Goal: Find specific page/section: Find specific page/section

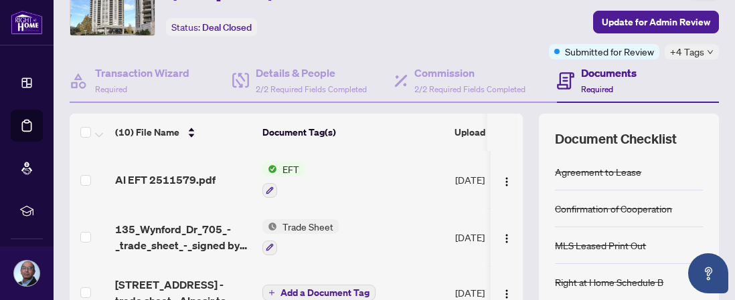
scroll to position [74, 0]
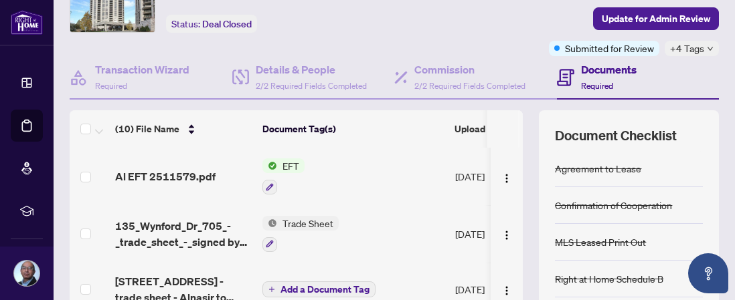
click at [202, 174] on span "Al EFT 2511579.pdf" at bounding box center [165, 177] width 100 height 16
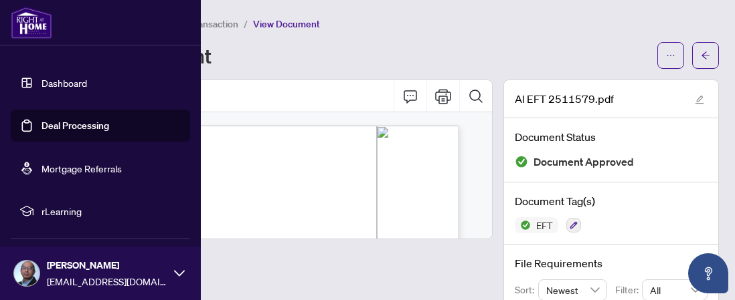
click at [54, 86] on link "Dashboard" at bounding box center [64, 83] width 46 height 12
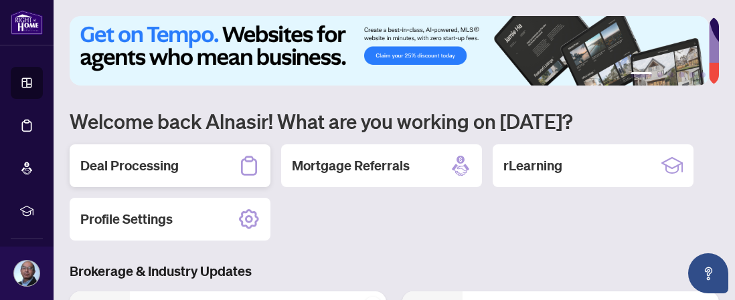
click at [157, 162] on h2 "Deal Processing" at bounding box center [129, 166] width 98 height 19
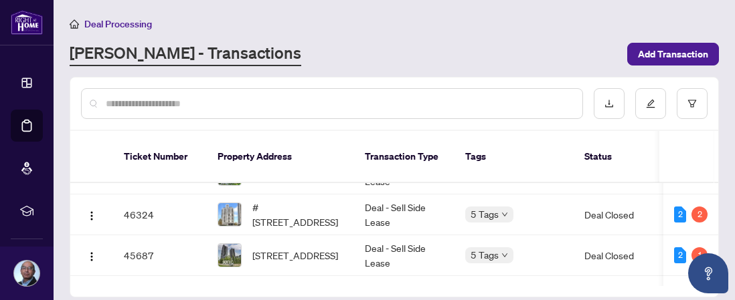
scroll to position [15, 0]
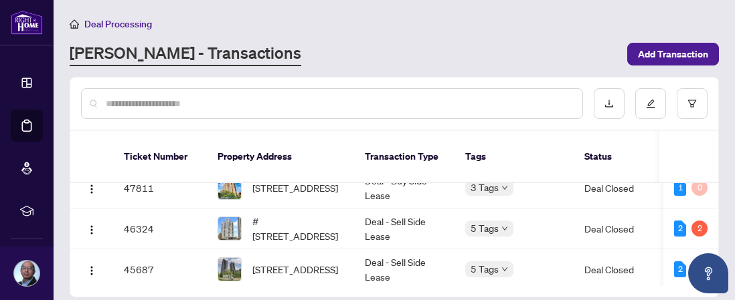
click at [383, 218] on td "Deal - Sell Side Lease" at bounding box center [404, 229] width 100 height 41
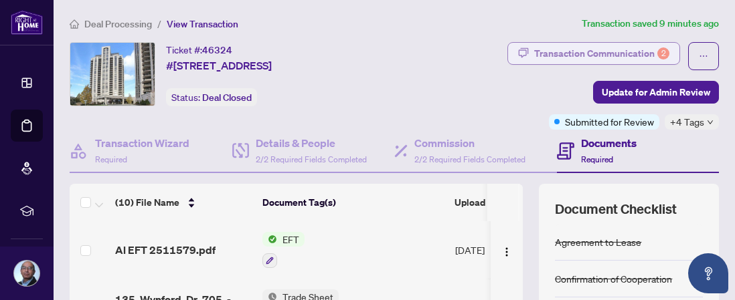
click at [542, 54] on div "Transaction Communication 2" at bounding box center [601, 53] width 135 height 21
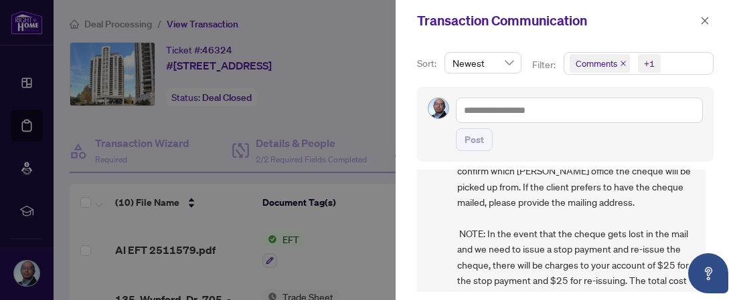
scroll to position [187, 0]
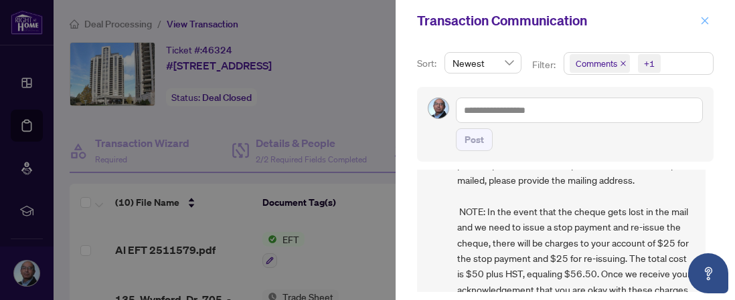
click at [709, 21] on icon "close" at bounding box center [704, 20] width 9 height 9
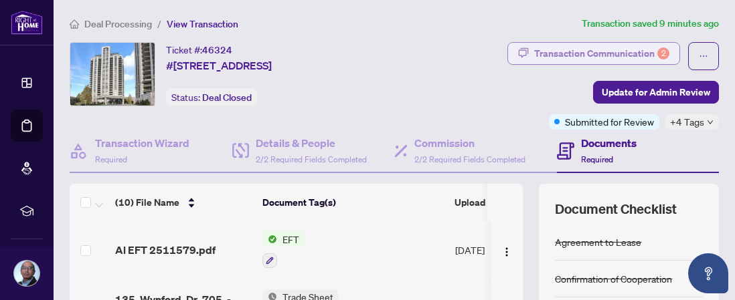
click at [611, 52] on div "Transaction Communication 2" at bounding box center [601, 53] width 135 height 21
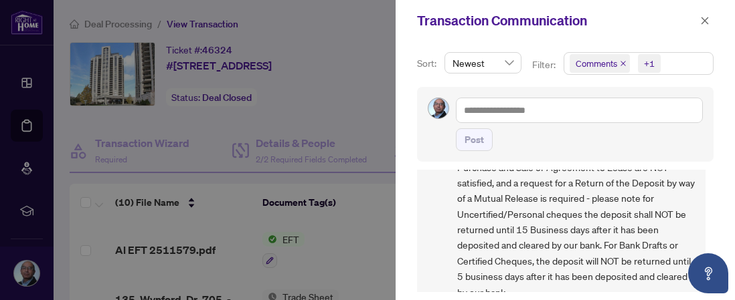
scroll to position [2, 0]
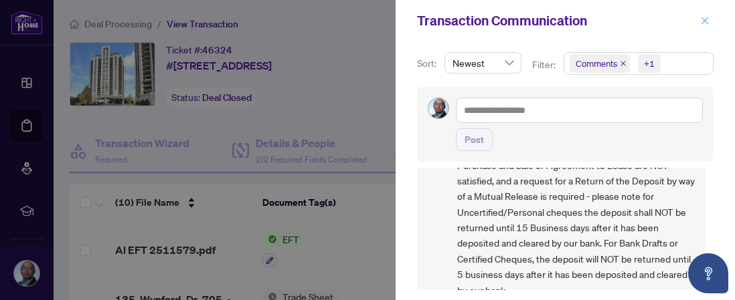
click at [708, 21] on icon "close" at bounding box center [704, 20] width 9 height 9
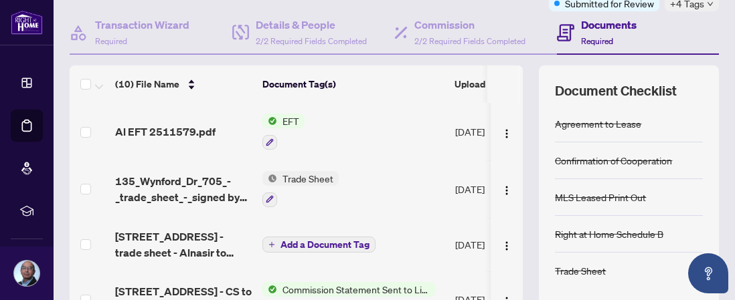
scroll to position [0, 0]
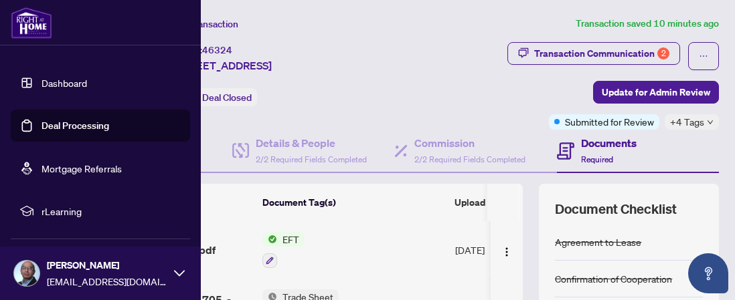
click at [48, 83] on link "Dashboard" at bounding box center [64, 83] width 46 height 12
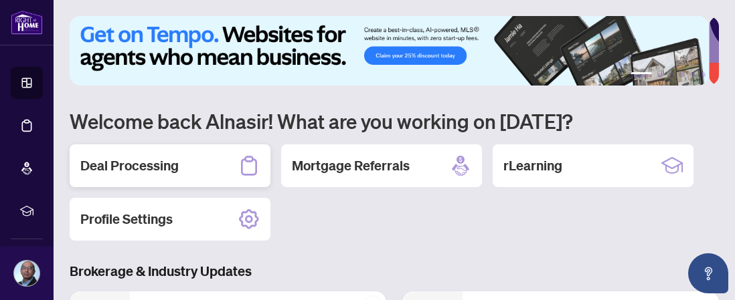
click at [165, 171] on h2 "Deal Processing" at bounding box center [129, 166] width 98 height 19
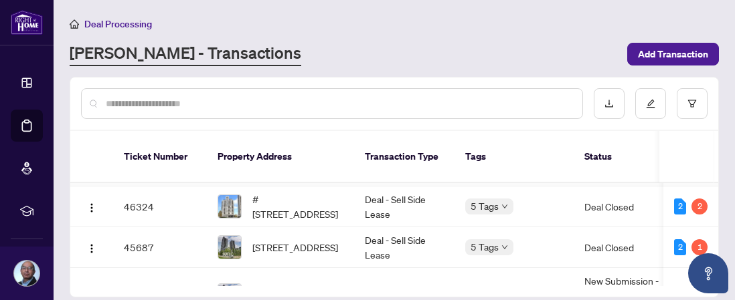
scroll to position [38, 0]
click at [433, 232] on td "Deal - Sell Side Lease" at bounding box center [404, 247] width 100 height 41
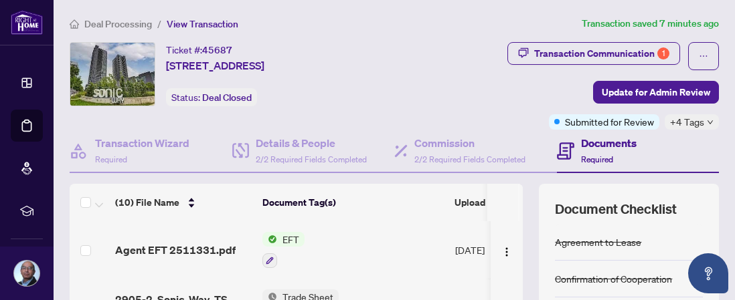
click at [219, 247] on span "Agent EFT 2511331.pdf" at bounding box center [175, 250] width 120 height 16
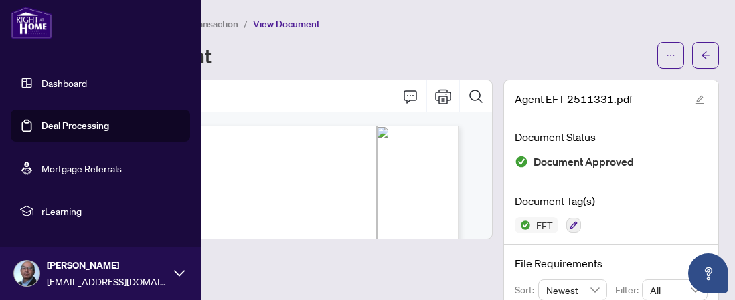
click at [59, 81] on link "Dashboard" at bounding box center [64, 83] width 46 height 12
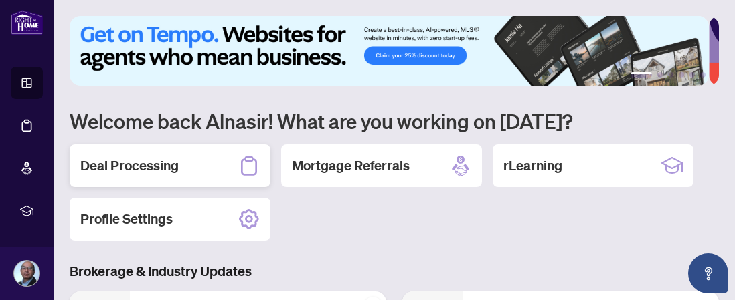
click at [191, 169] on div "Deal Processing" at bounding box center [170, 166] width 201 height 43
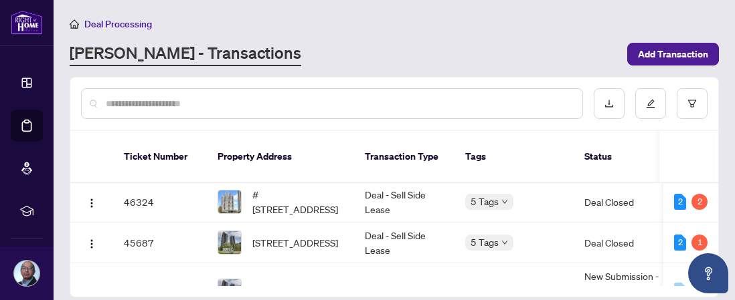
scroll to position [41, 0]
click at [331, 238] on span "[STREET_ADDRESS]" at bounding box center [295, 243] width 86 height 15
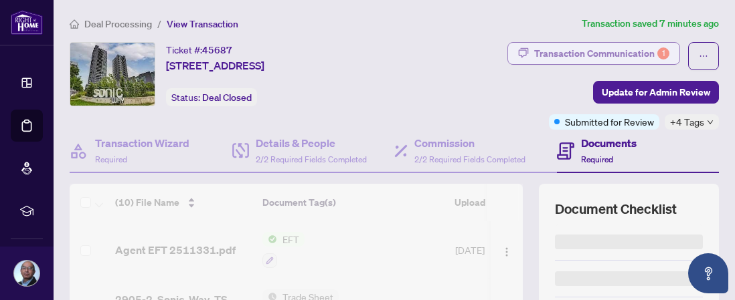
click at [606, 58] on div "Transaction Communication 1" at bounding box center [601, 53] width 135 height 21
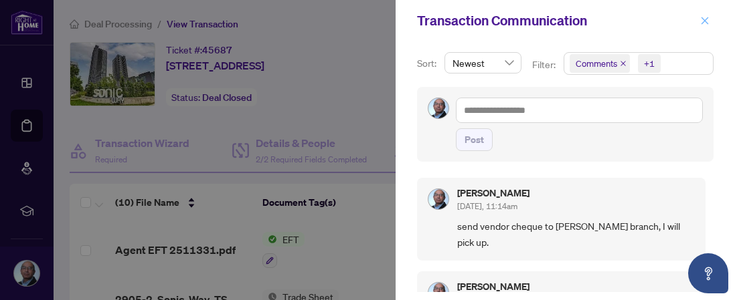
click at [701, 21] on icon "close" at bounding box center [704, 20] width 9 height 9
